Goal: Information Seeking & Learning: Learn about a topic

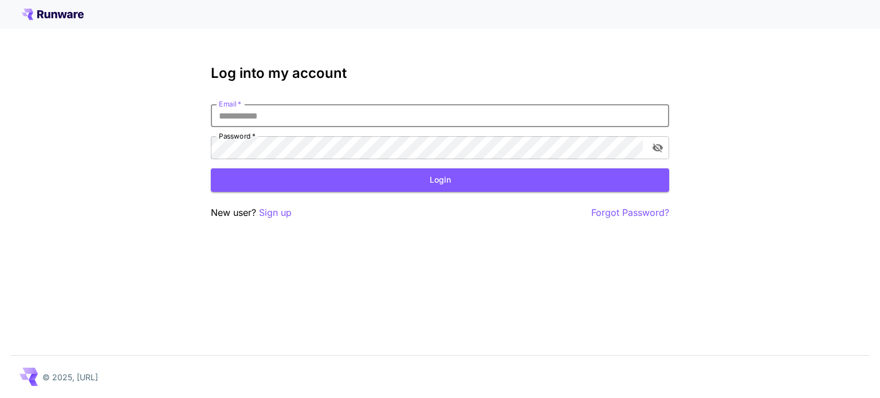
click at [353, 124] on input "Email   *" at bounding box center [440, 115] width 458 height 23
type input "**********"
click at [379, 186] on button "Login" at bounding box center [440, 179] width 458 height 23
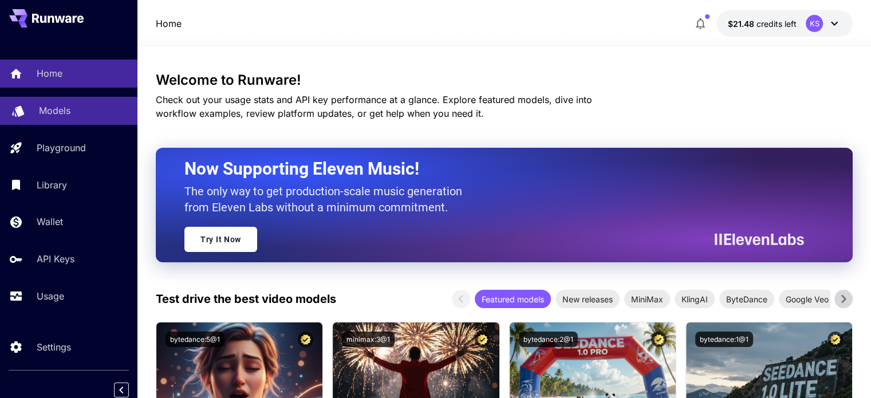
click at [60, 109] on p "Models" at bounding box center [55, 111] width 32 height 14
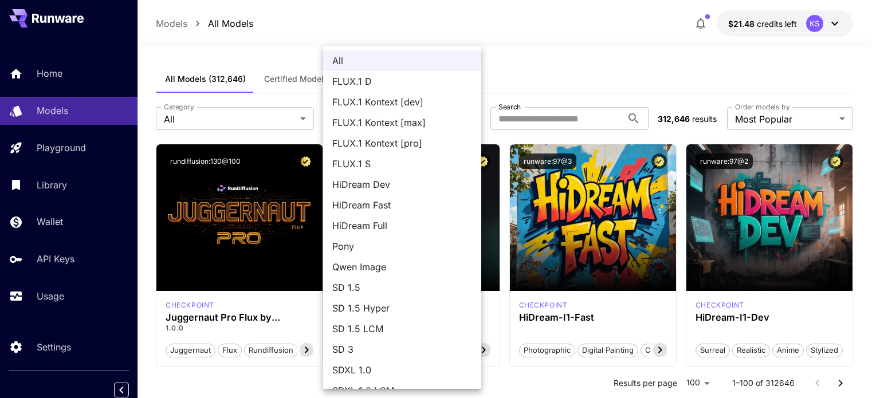
click at [246, 116] on div at bounding box center [440, 199] width 880 height 398
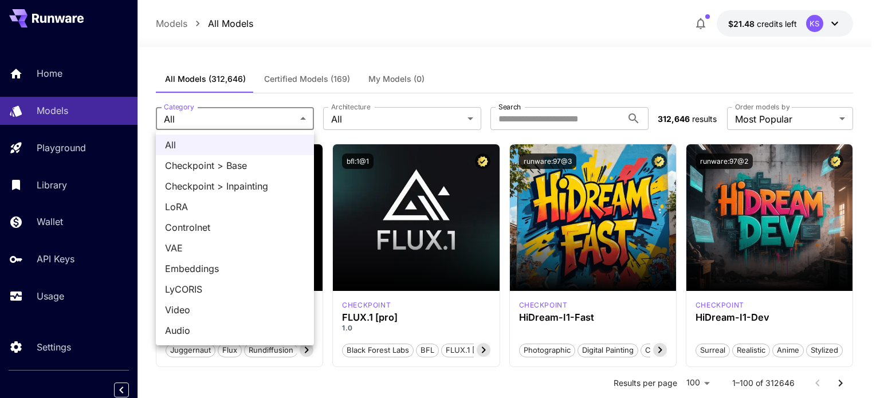
click at [428, 70] on div at bounding box center [440, 199] width 880 height 398
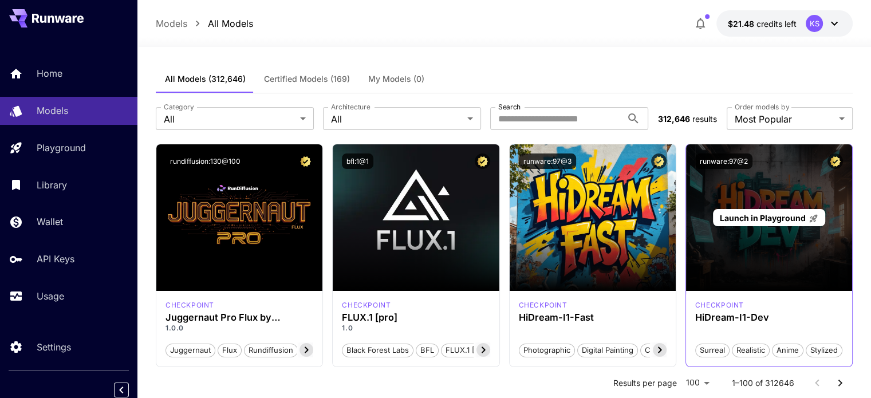
click at [742, 254] on div "Launch in Playground" at bounding box center [769, 217] width 166 height 147
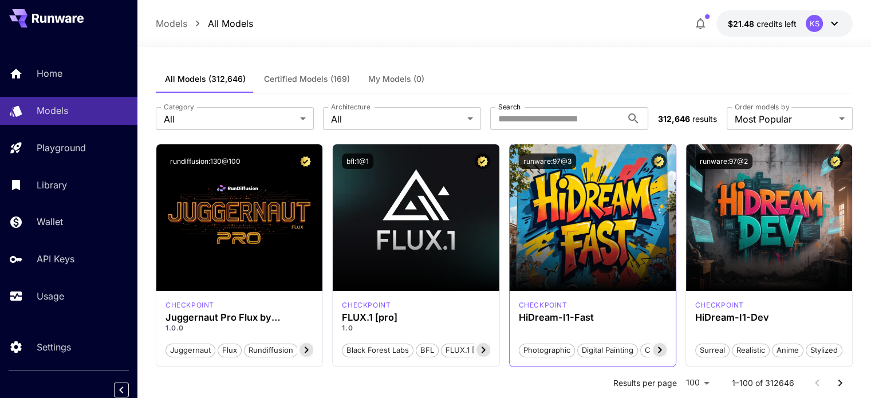
click at [662, 352] on icon at bounding box center [660, 350] width 14 height 14
click at [483, 349] on icon at bounding box center [484, 350] width 14 height 14
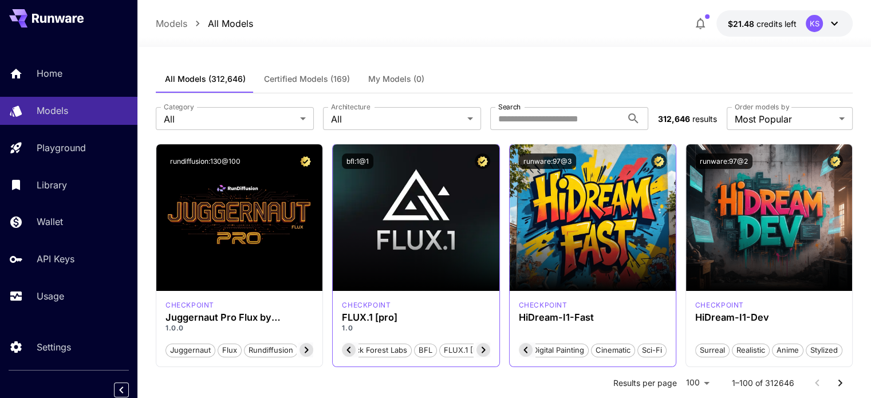
click at [484, 349] on icon at bounding box center [483, 350] width 4 height 6
click at [484, 349] on span "FLUX.1 [pro]" at bounding box center [466, 350] width 52 height 11
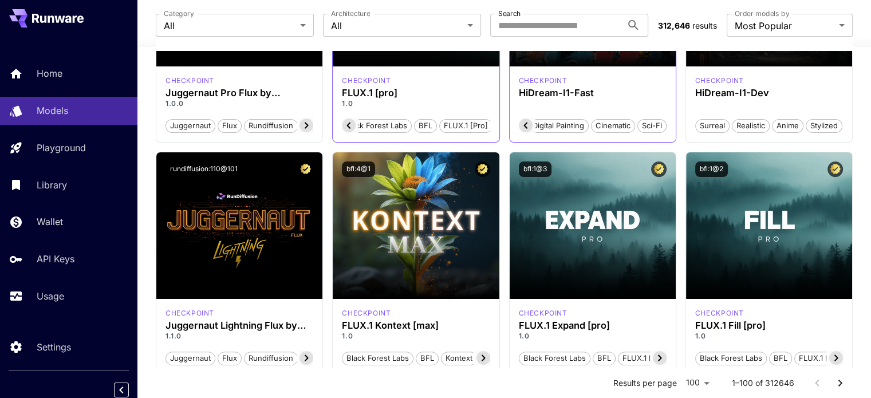
scroll to position [241, 0]
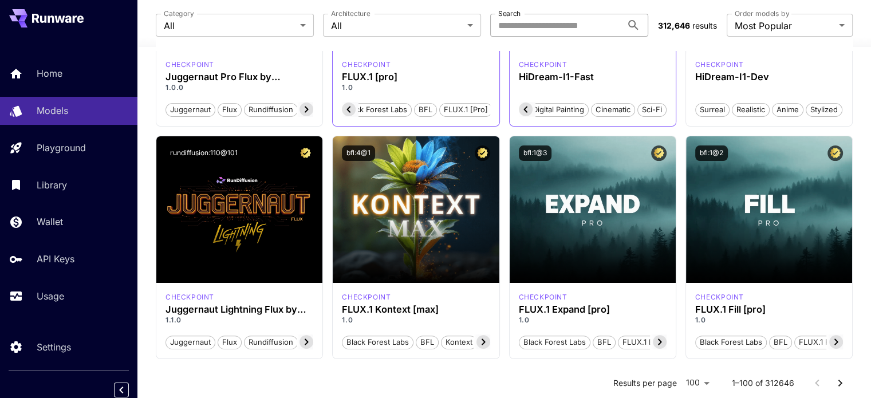
click at [534, 15] on input "Search" at bounding box center [556, 25] width 132 height 23
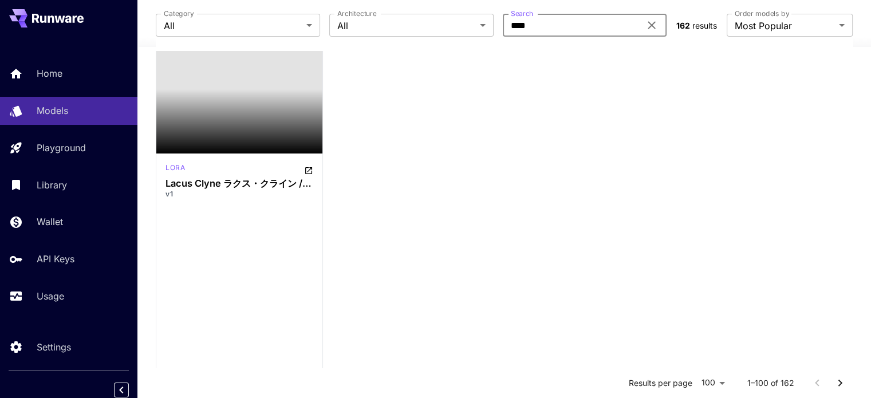
scroll to position [0, 0]
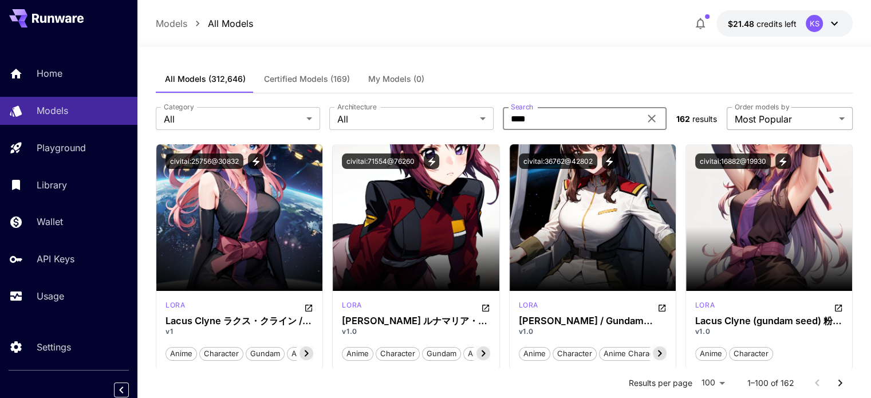
type input "****"
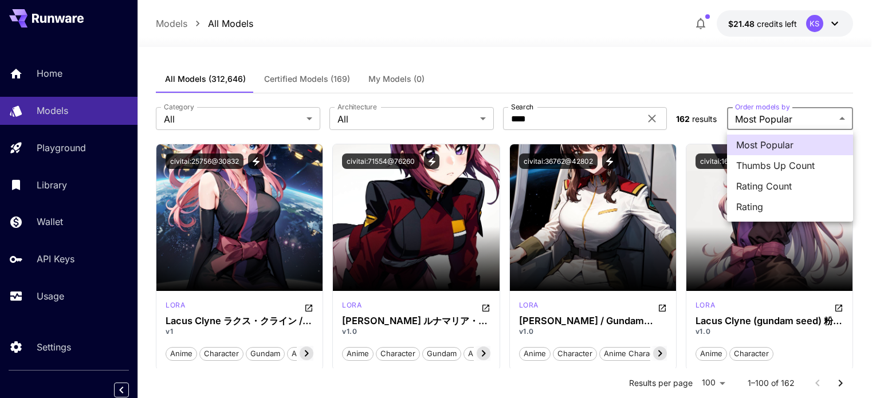
click at [380, 112] on div at bounding box center [440, 199] width 880 height 398
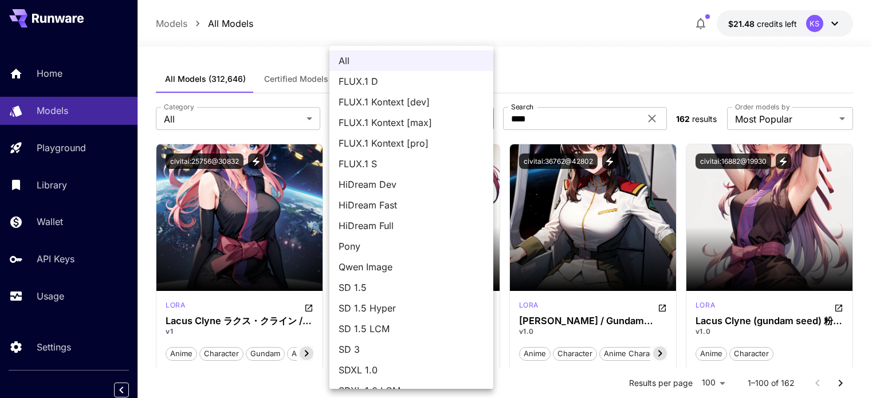
click at [404, 267] on span "Qwen Image" at bounding box center [411, 267] width 145 height 14
type input "**********"
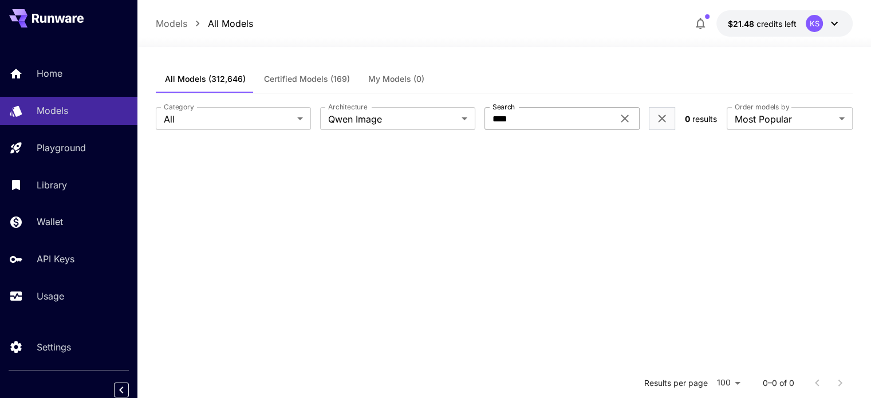
click at [623, 117] on icon at bounding box center [624, 118] width 7 height 7
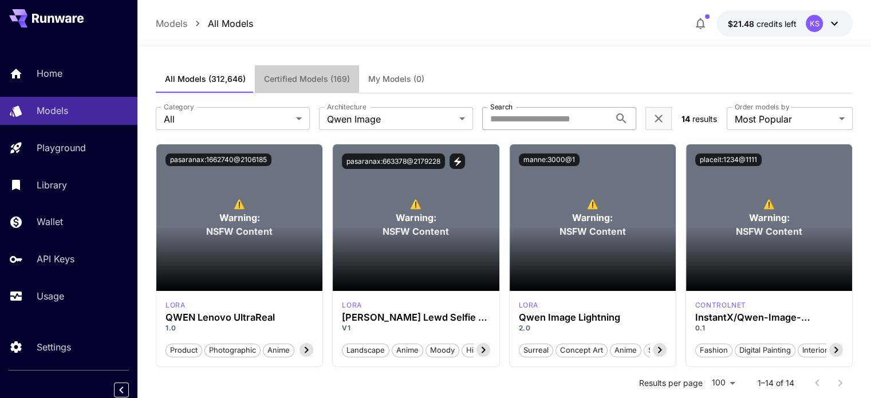
click at [309, 86] on button "Certified Models (169)" at bounding box center [307, 78] width 104 height 27
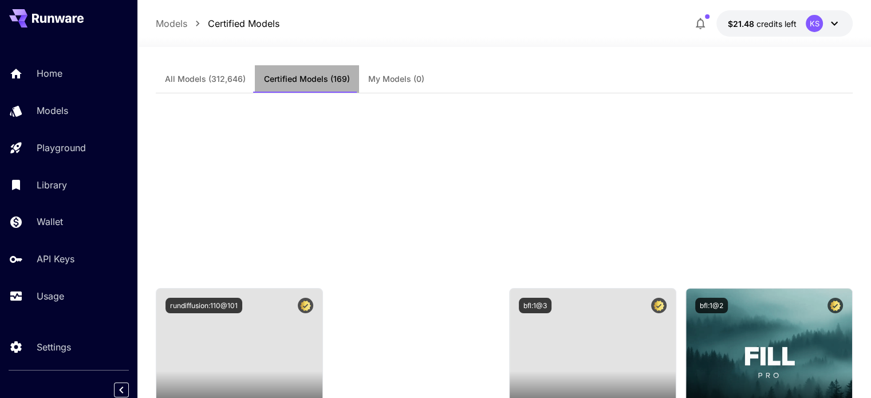
click at [309, 86] on button "Certified Models (169)" at bounding box center [307, 78] width 104 height 27
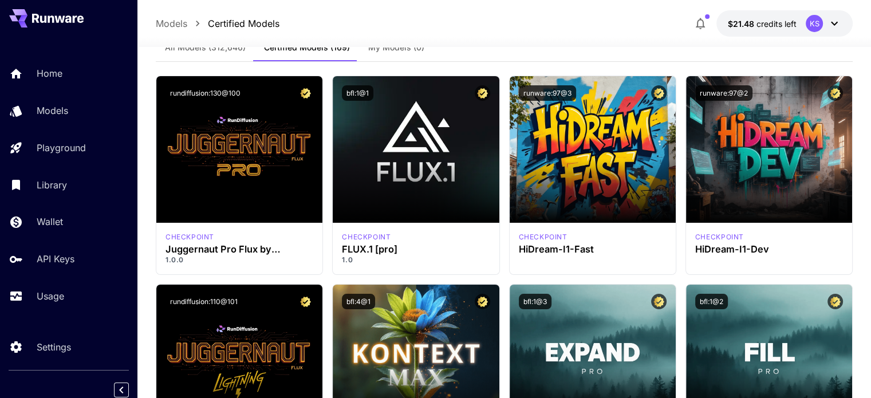
scroll to position [31, 0]
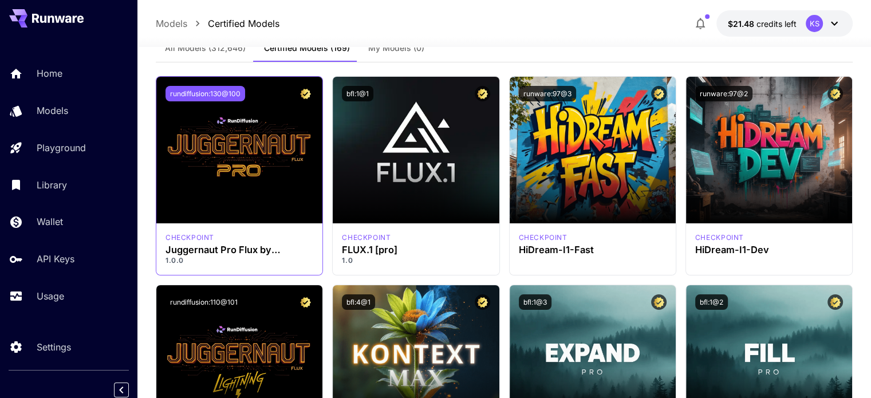
click at [218, 91] on button "rundiffusion:130@100" at bounding box center [206, 93] width 80 height 15
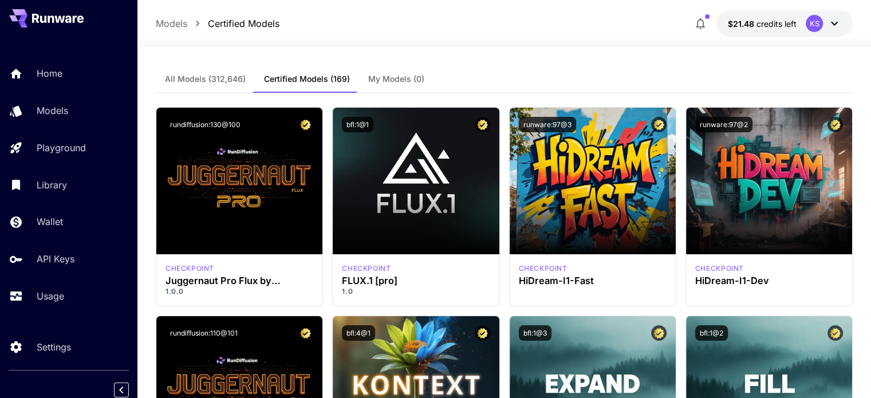
click at [393, 73] on button "My Models (0)" at bounding box center [396, 78] width 74 height 27
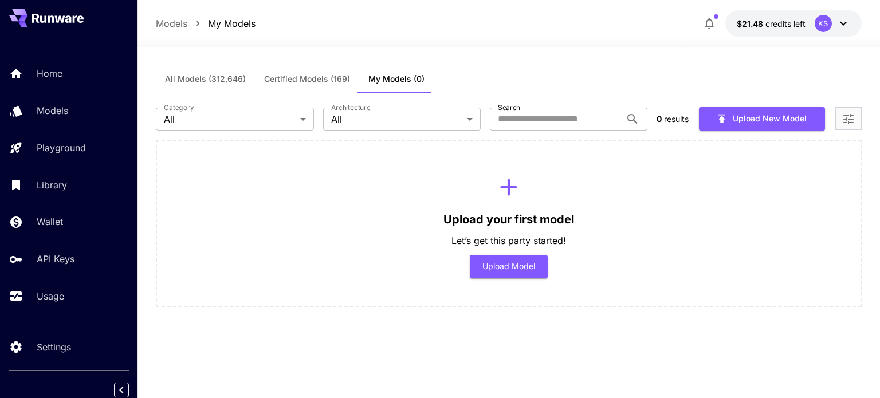
click at [328, 75] on span "Certified Models (169)" at bounding box center [307, 79] width 86 height 10
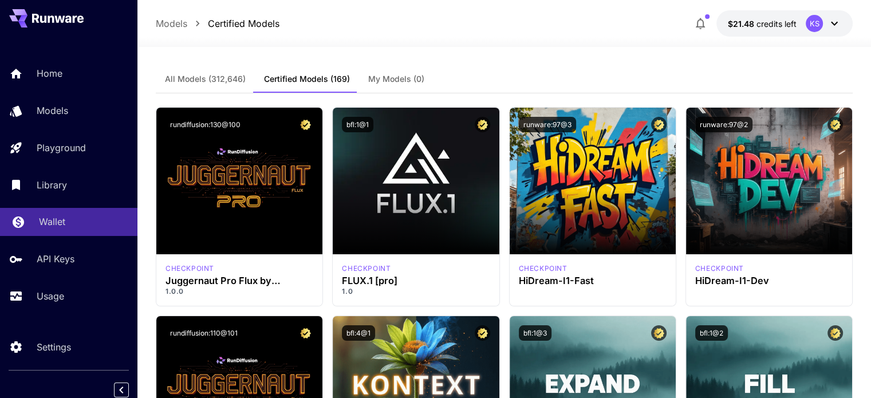
click at [41, 226] on p "Wallet" at bounding box center [52, 222] width 26 height 14
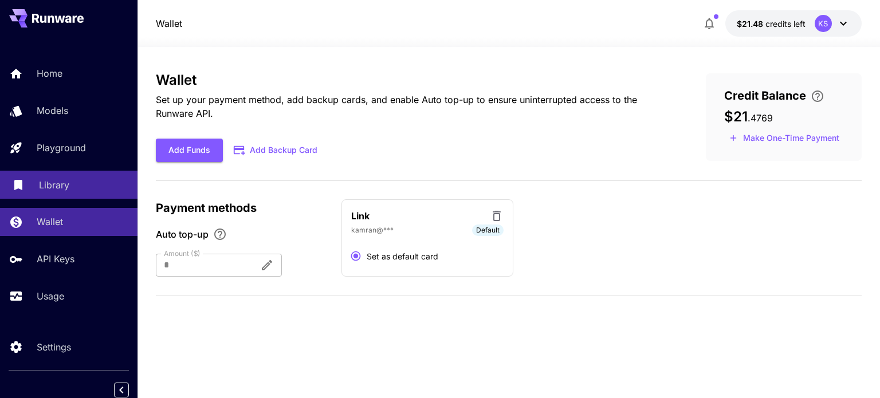
click at [44, 178] on link "Library" at bounding box center [68, 185] width 137 height 28
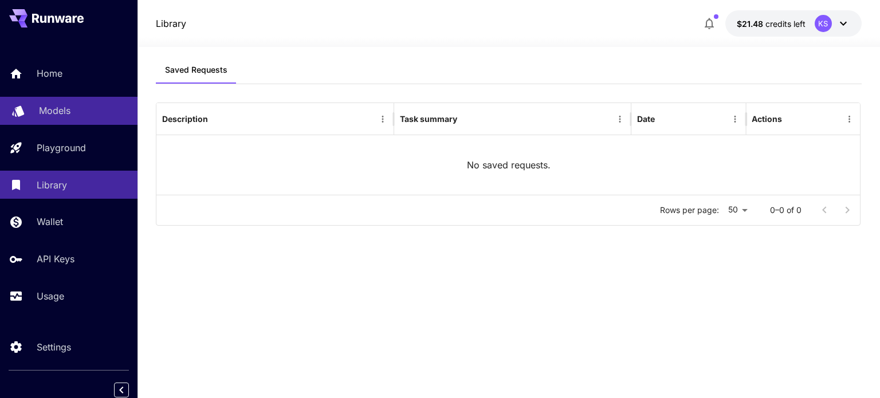
click at [53, 107] on p "Models" at bounding box center [55, 111] width 32 height 14
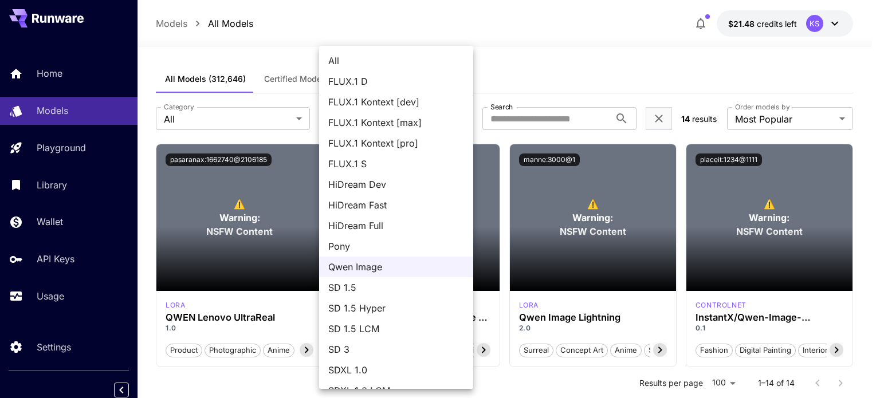
click at [357, 56] on span "All" at bounding box center [396, 61] width 136 height 14
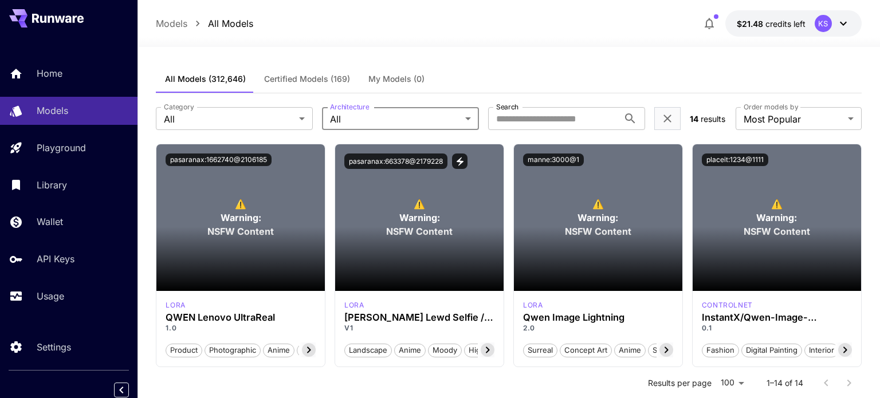
type input "***"
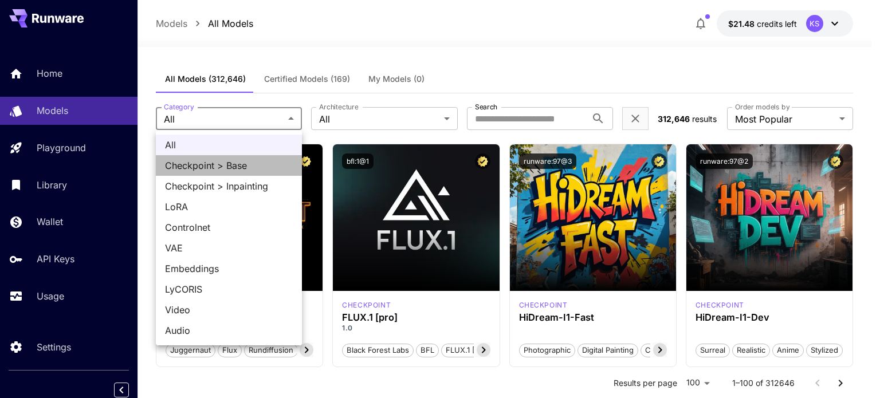
click at [266, 162] on span "Checkpoint > Base" at bounding box center [229, 166] width 128 height 14
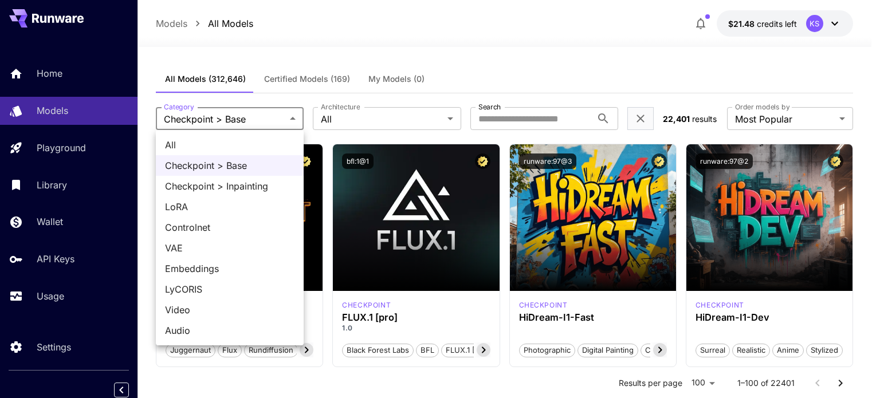
click at [261, 183] on span "Checkpoint > Inpainting" at bounding box center [229, 186] width 129 height 14
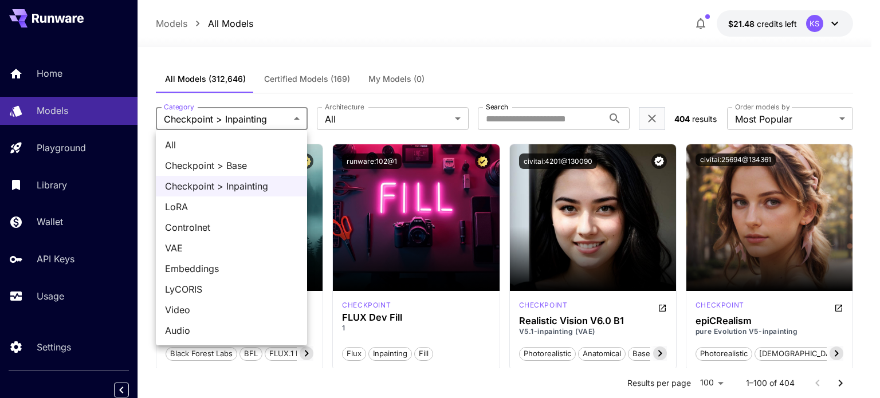
click at [348, 50] on div at bounding box center [440, 199] width 880 height 398
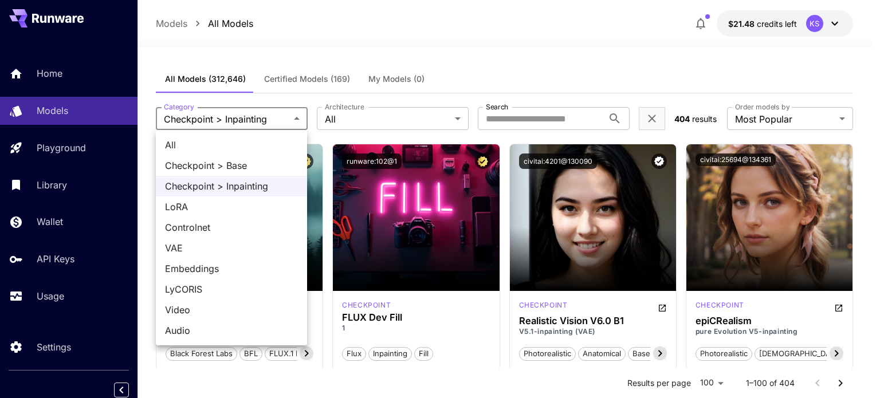
click at [211, 143] on span "All" at bounding box center [231, 145] width 133 height 14
type input "***"
